Goal: Information Seeking & Learning: Learn about a topic

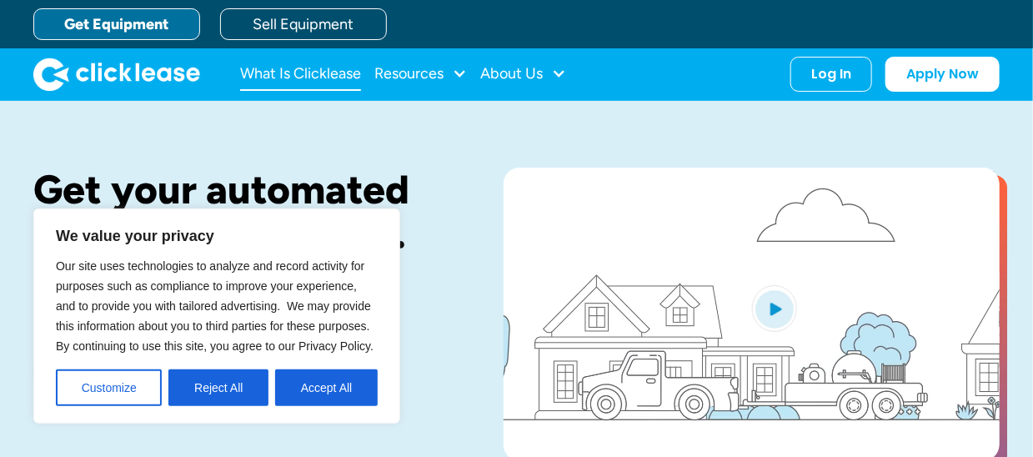
click at [307, 78] on link "What Is Clicklease" at bounding box center [300, 74] width 121 height 33
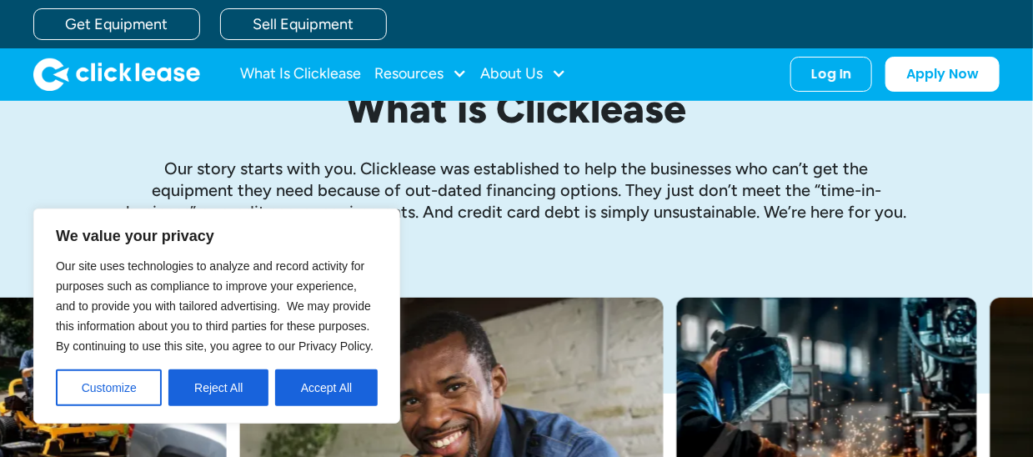
scroll to position [250, 0]
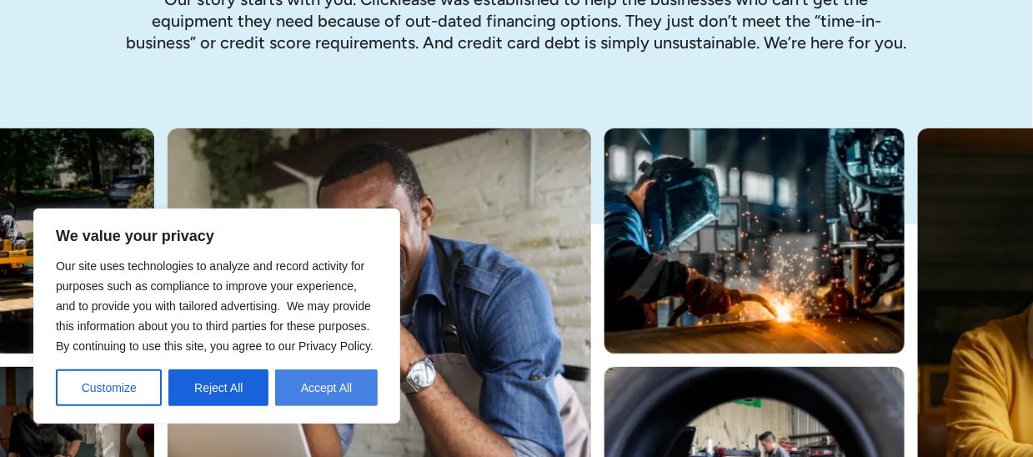
click at [325, 380] on button "Accept All" at bounding box center [326, 387] width 103 height 37
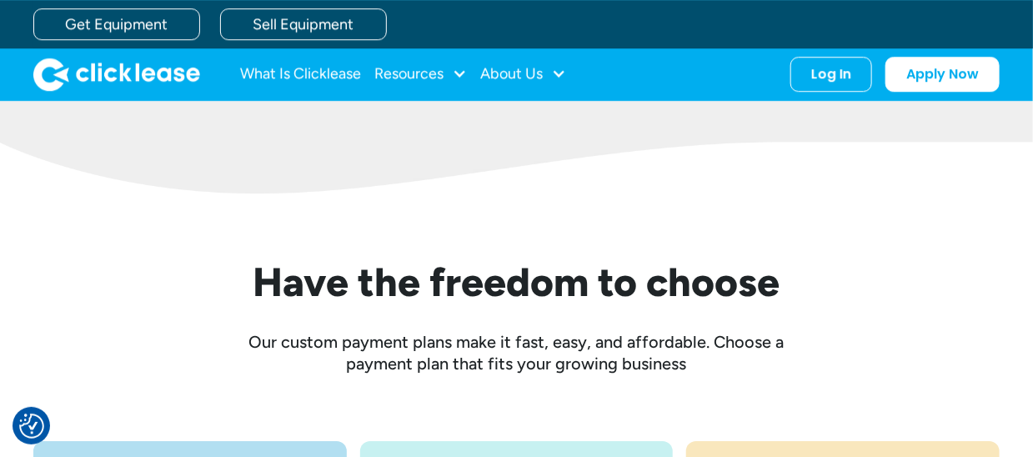
scroll to position [1789, 0]
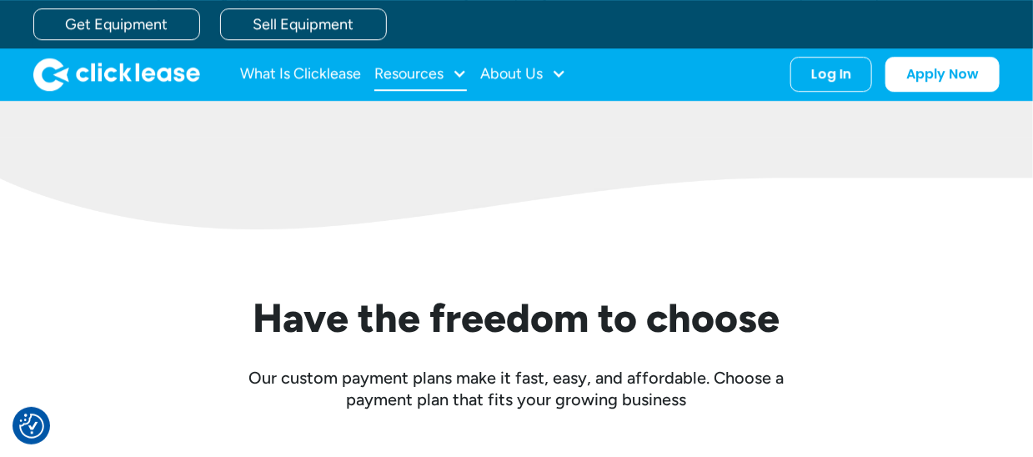
click at [458, 68] on div at bounding box center [459, 73] width 15 height 15
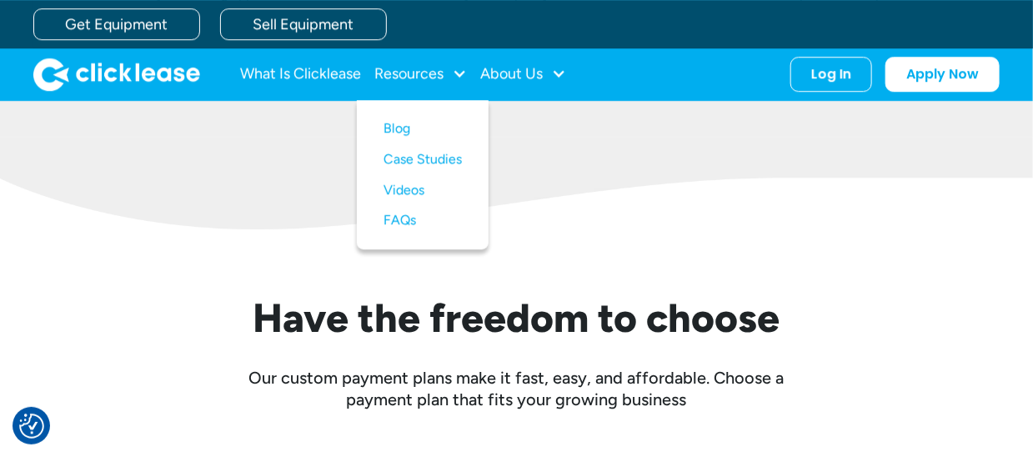
click at [563, 233] on div "Have the freedom to choose Our custom payment plans make it fast, easy, and aff…" at bounding box center [516, 319] width 966 height 181
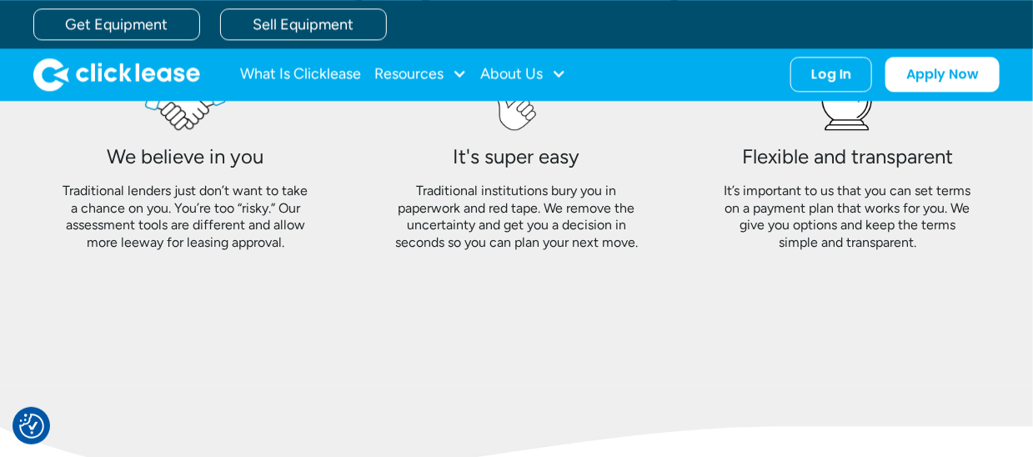
scroll to position [1539, 0]
click at [293, 83] on link "What Is Clicklease" at bounding box center [300, 74] width 121 height 33
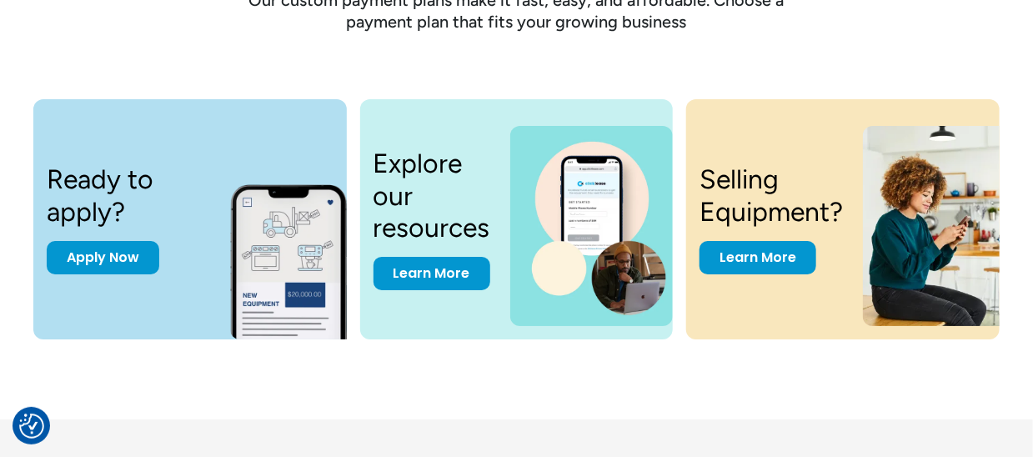
scroll to position [2167, 0]
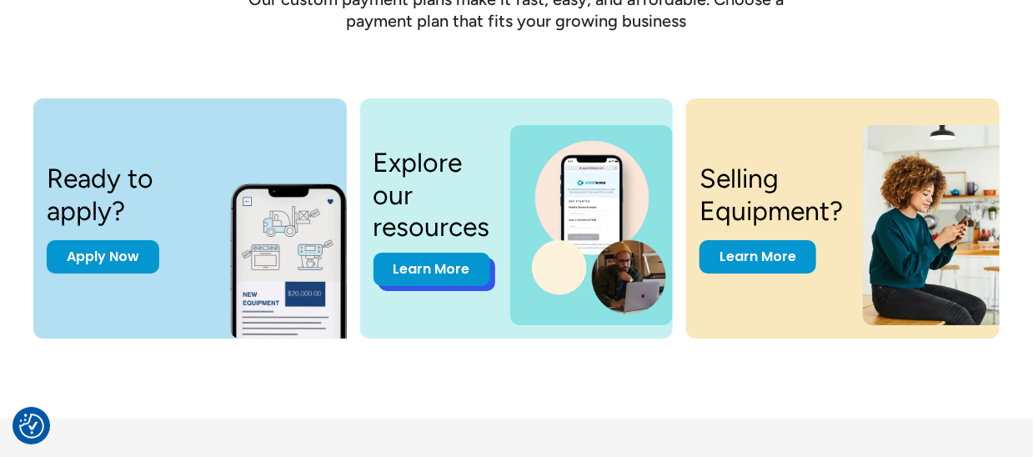
click at [426, 271] on link "Learn More" at bounding box center [431, 269] width 117 height 33
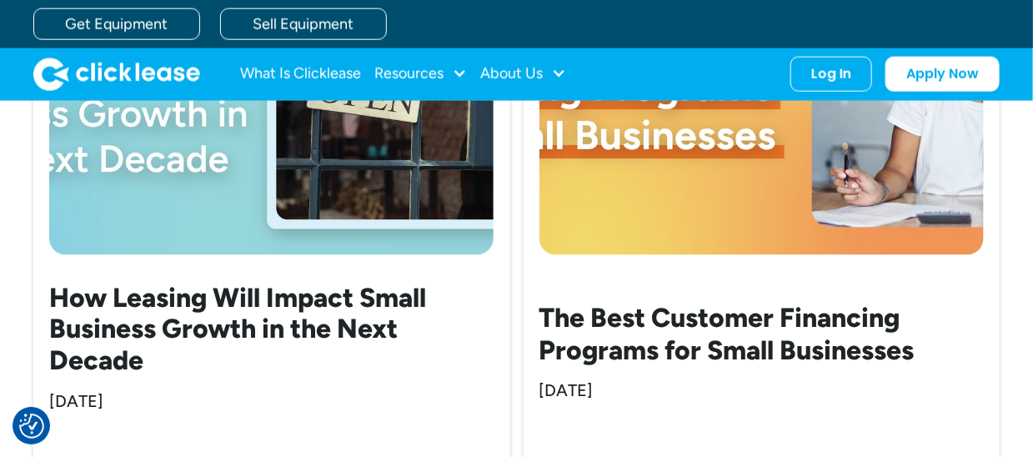
scroll to position [833, 0]
